Goal: Navigation & Orientation: Find specific page/section

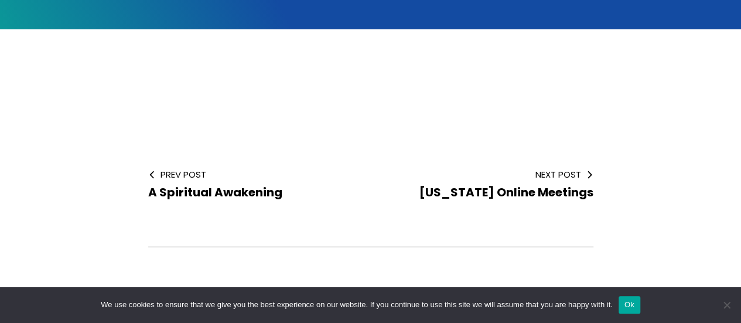
scroll to position [209, 0]
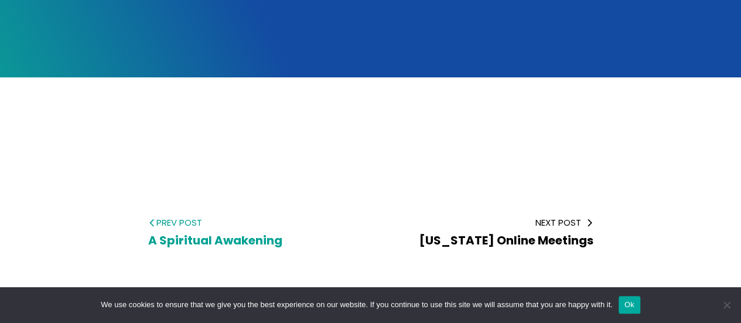
click at [177, 238] on span "A Spiritual Awakening" at bounding box center [215, 240] width 134 height 16
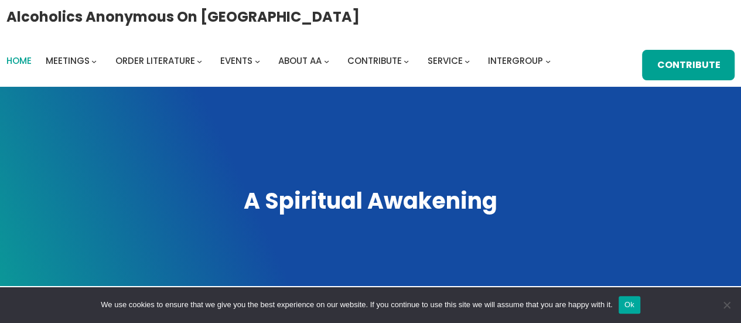
click at [28, 56] on span "Home" at bounding box center [18, 60] width 25 height 12
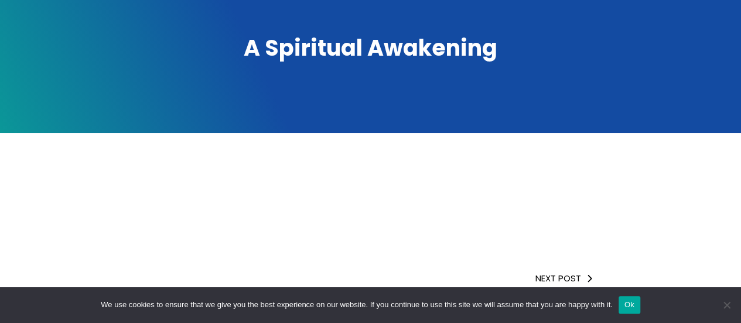
scroll to position [176, 0]
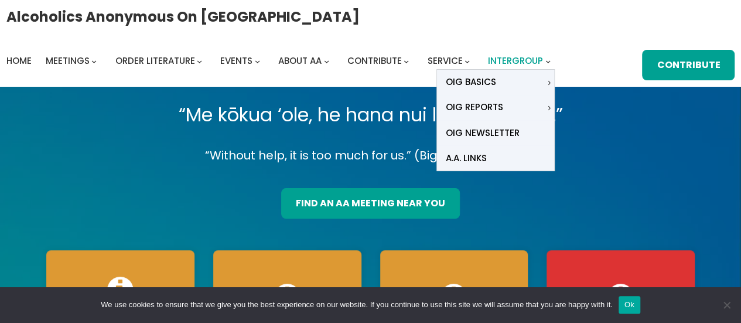
click at [524, 64] on span "Intergroup" at bounding box center [515, 60] width 55 height 12
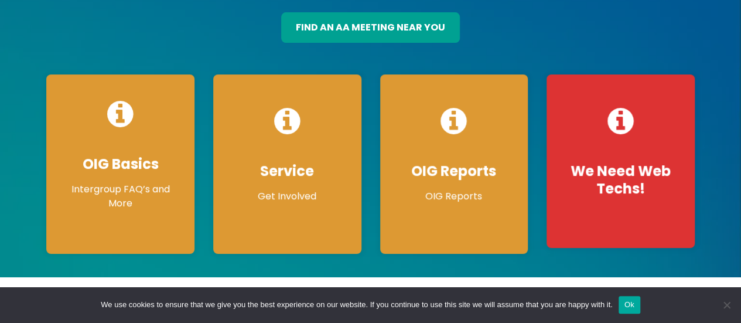
scroll to position [117, 0]
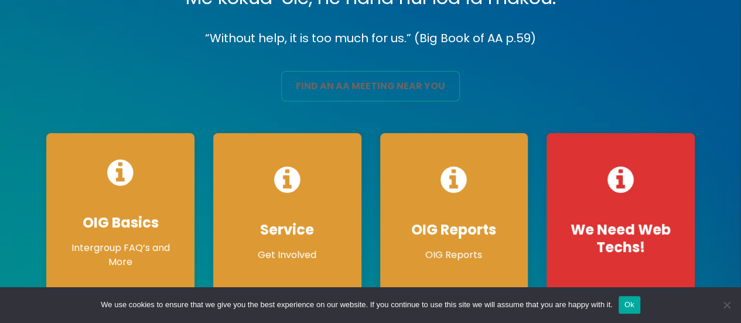
click at [360, 88] on link "find an aa meeting near you" at bounding box center [370, 86] width 179 height 30
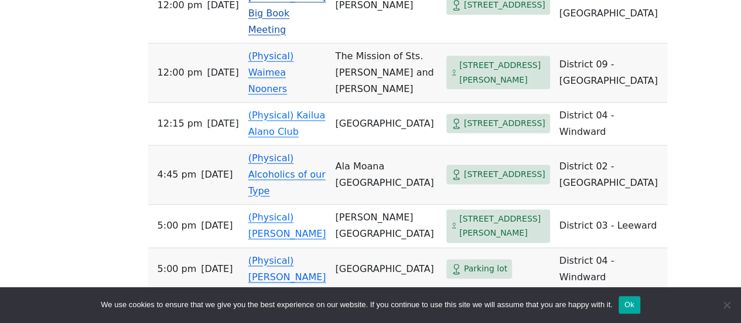
scroll to position [762, 0]
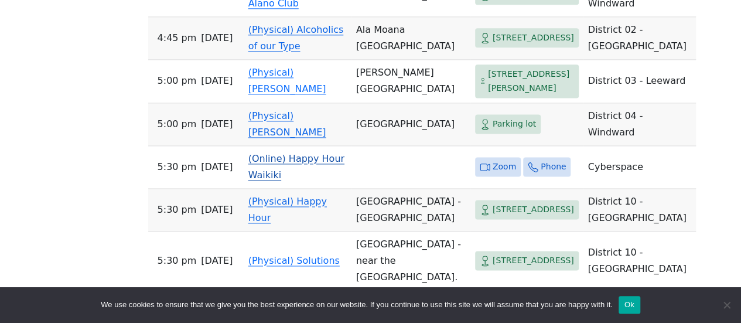
click at [304, 153] on link "(Online) Happy Hour Waikiki" at bounding box center [296, 167] width 96 height 28
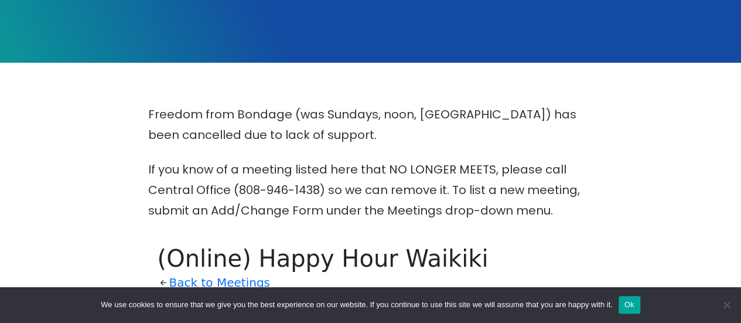
scroll to position [762, 0]
